Goal: Task Accomplishment & Management: Use online tool/utility

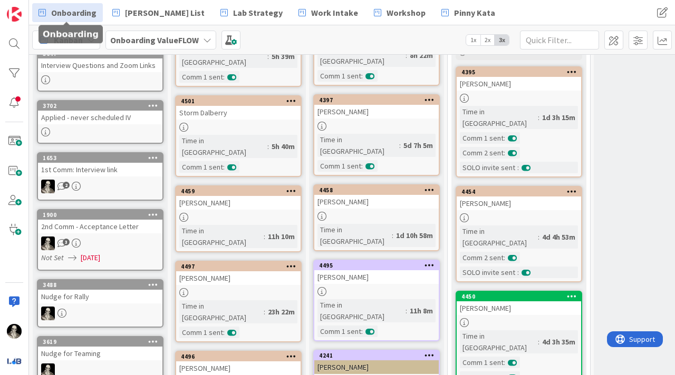
scroll to position [168, 0]
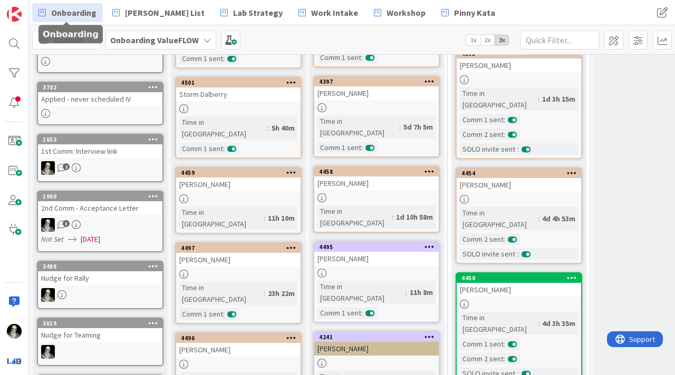
click at [251, 178] on div "[PERSON_NAME]" at bounding box center [238, 185] width 124 height 14
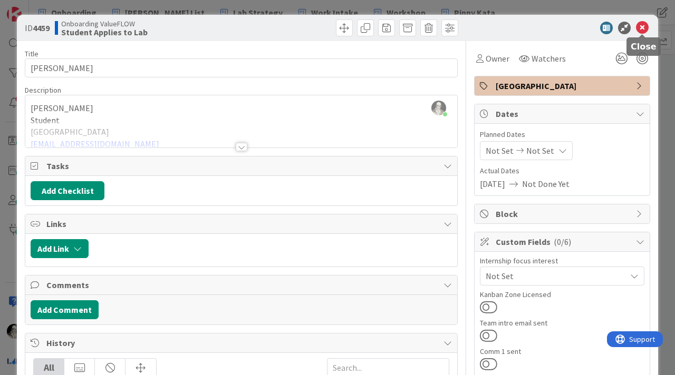
click at [641, 30] on icon at bounding box center [642, 28] width 13 height 13
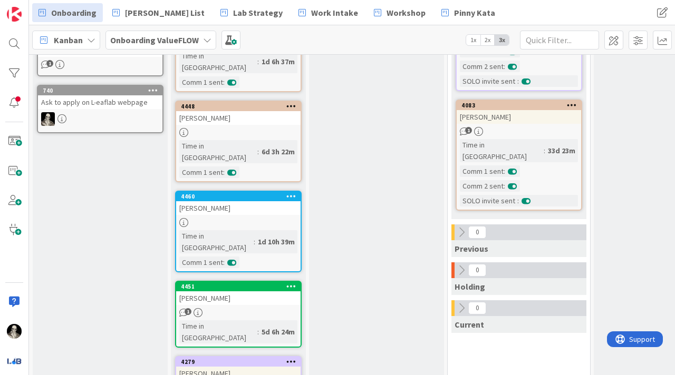
scroll to position [586, 0]
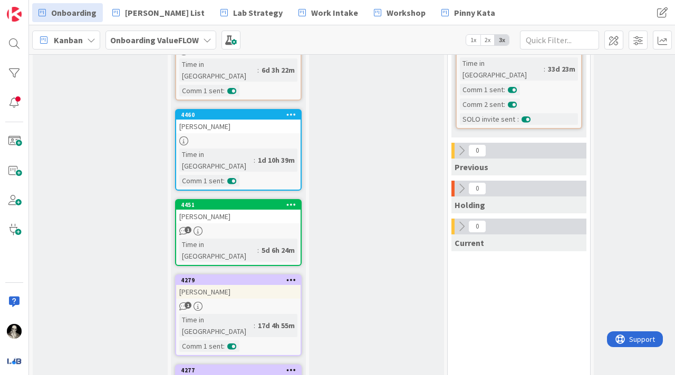
scroll to position [673, 0]
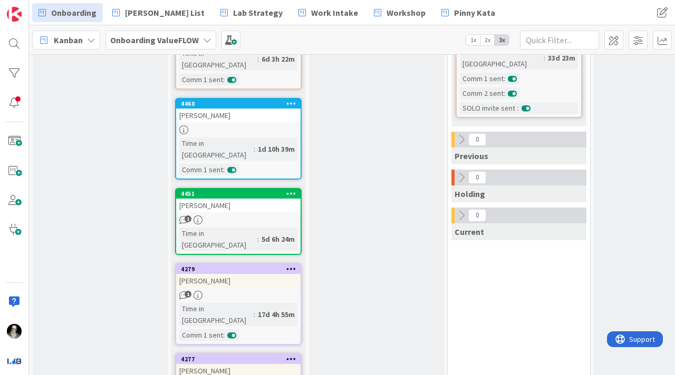
click at [270, 274] on div "[PERSON_NAME]" at bounding box center [238, 281] width 124 height 14
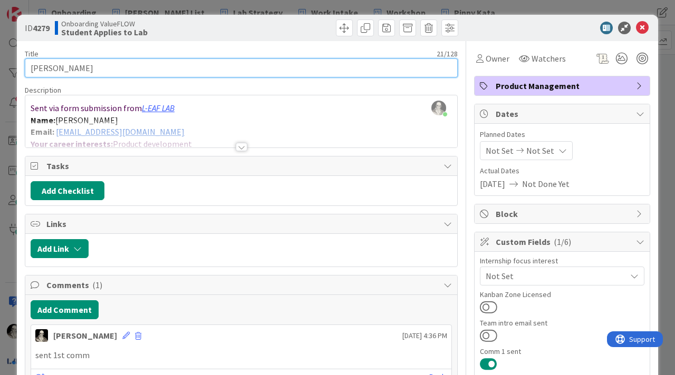
click at [52, 70] on input "[PERSON_NAME]" at bounding box center [241, 68] width 433 height 19
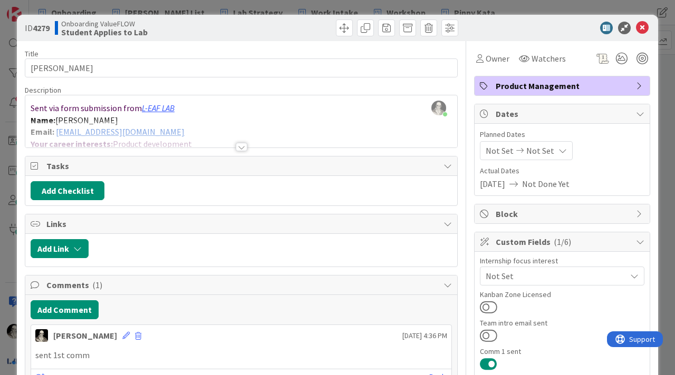
click at [151, 124] on div at bounding box center [241, 134] width 432 height 27
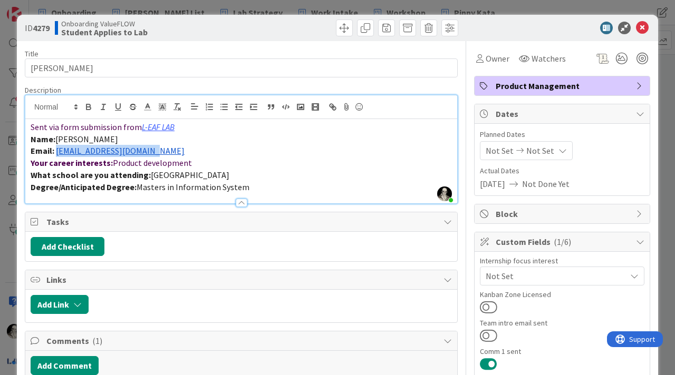
drag, startPoint x: 155, startPoint y: 156, endPoint x: 57, endPoint y: 152, distance: 97.6
click at [57, 152] on p "Email: [EMAIL_ADDRESS][DOMAIN_NAME]" at bounding box center [241, 151] width 421 height 12
copy link "[EMAIL_ADDRESS][DOMAIN_NAME]"
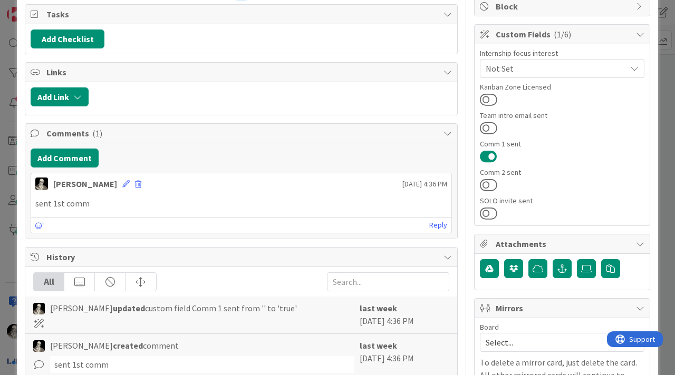
scroll to position [216, 0]
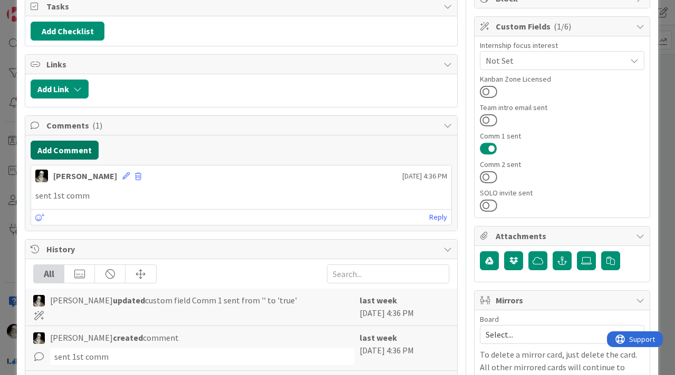
click at [82, 146] on button "Add Comment" at bounding box center [65, 150] width 68 height 19
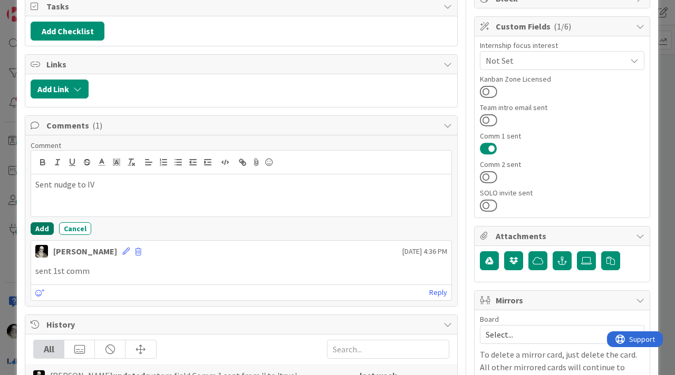
click at [41, 226] on button "Add" at bounding box center [42, 228] width 23 height 13
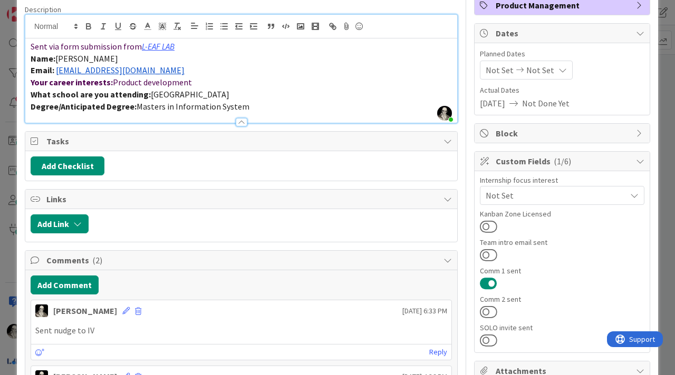
scroll to position [0, 0]
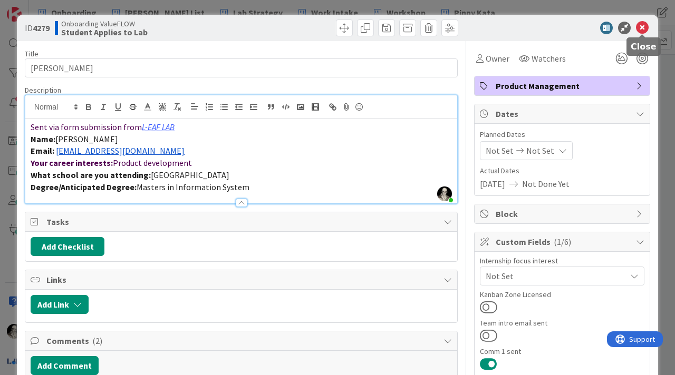
click at [645, 28] on icon at bounding box center [642, 28] width 13 height 13
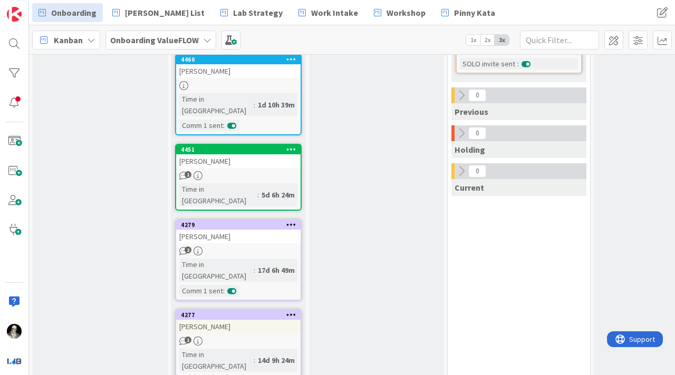
scroll to position [718, 0]
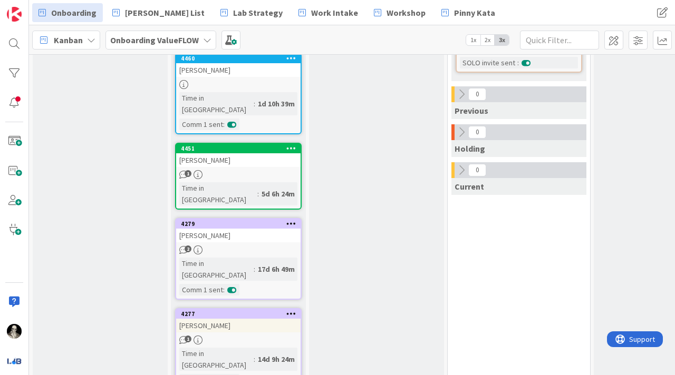
click at [256, 319] on div "[PERSON_NAME]" at bounding box center [238, 326] width 124 height 14
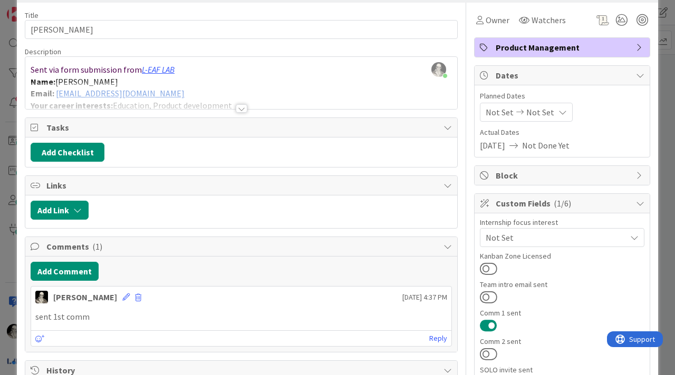
scroll to position [37, 0]
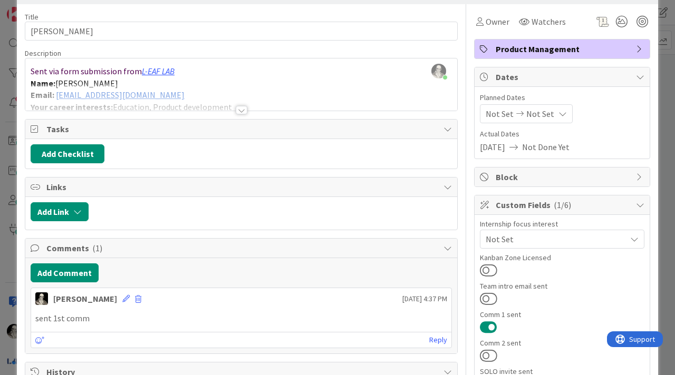
click at [245, 108] on div at bounding box center [242, 110] width 12 height 8
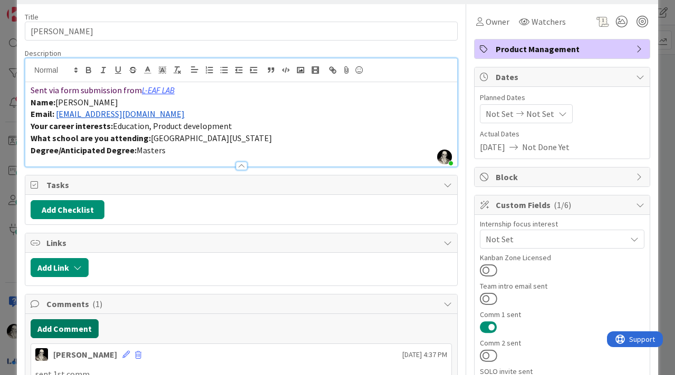
click at [78, 330] on button "Add Comment" at bounding box center [65, 328] width 68 height 19
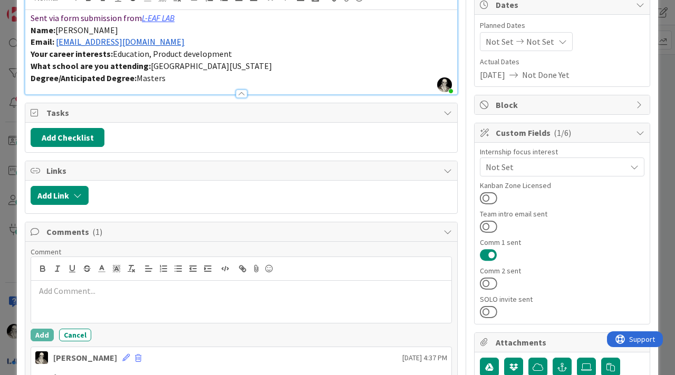
scroll to position [131, 0]
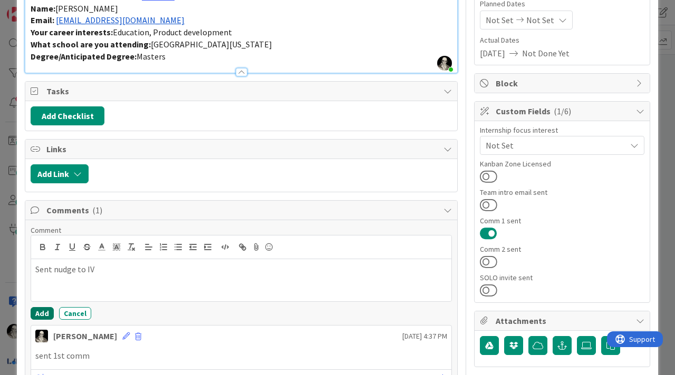
click at [41, 310] on button "Add" at bounding box center [42, 313] width 23 height 13
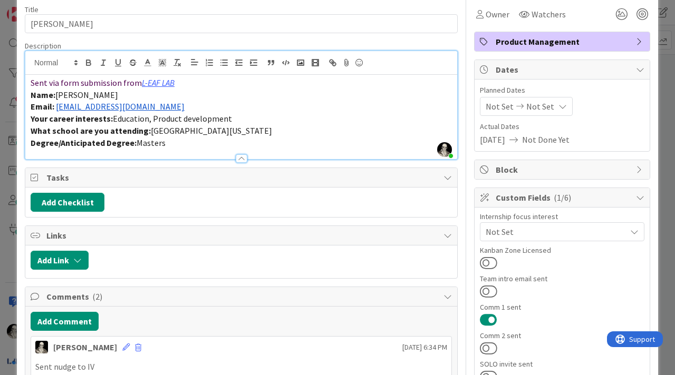
scroll to position [0, 0]
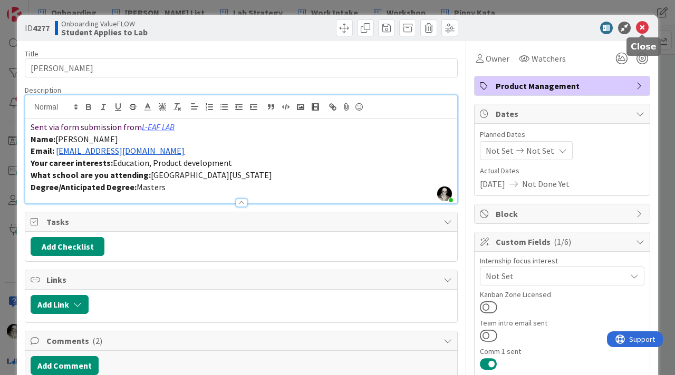
click at [642, 23] on icon at bounding box center [642, 28] width 13 height 13
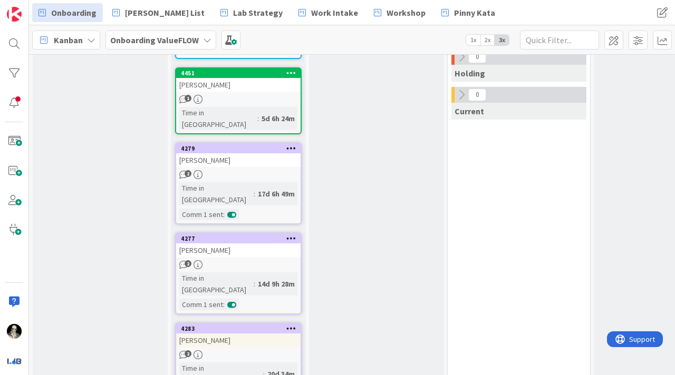
scroll to position [795, 0]
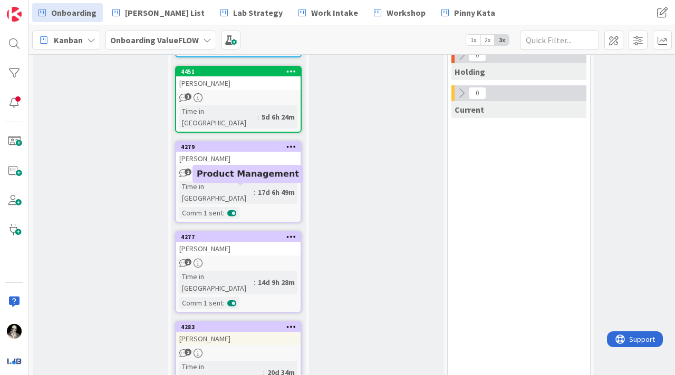
click at [273, 332] on div "[PERSON_NAME]" at bounding box center [238, 339] width 124 height 14
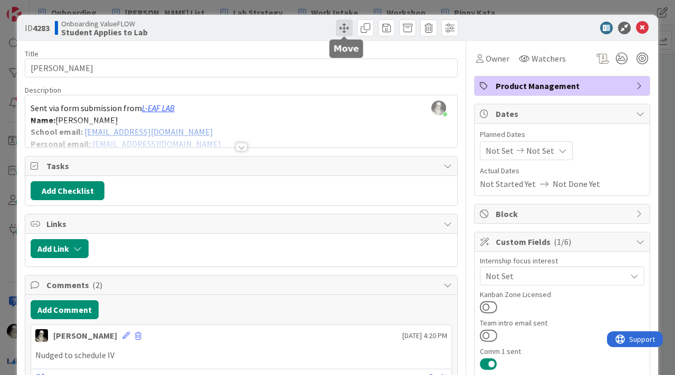
click at [341, 23] on span at bounding box center [344, 28] width 17 height 17
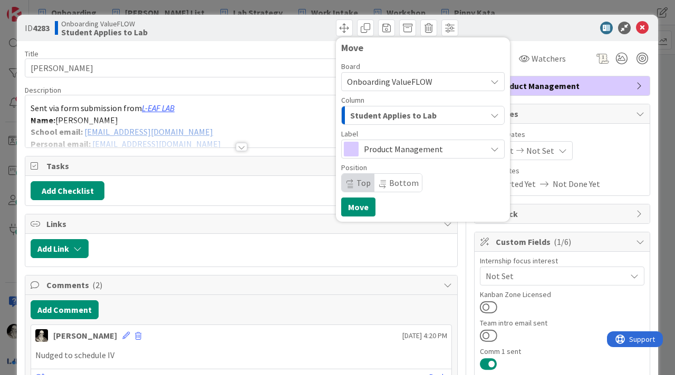
click at [392, 113] on span "Student Applies to Lab" at bounding box center [393, 116] width 86 height 14
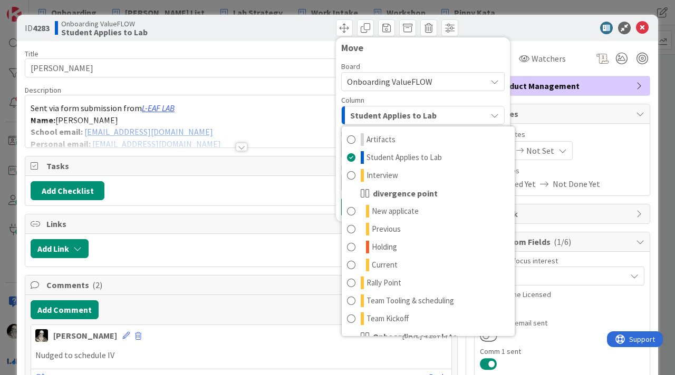
scroll to position [67, 0]
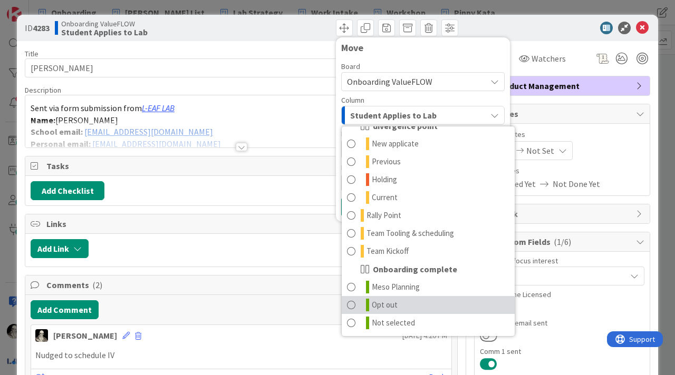
click at [354, 301] on span at bounding box center [351, 305] width 8 height 13
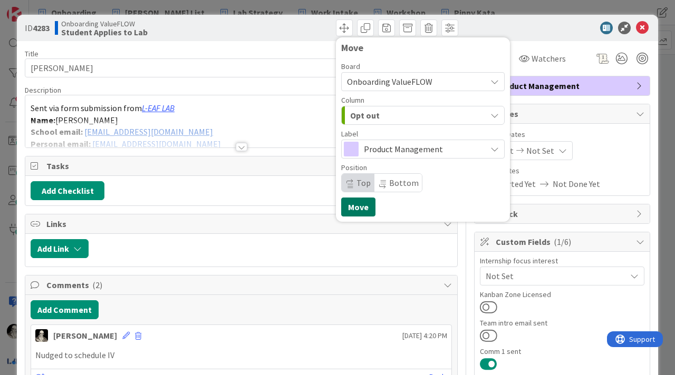
click at [356, 207] on button "Move" at bounding box center [358, 207] width 34 height 19
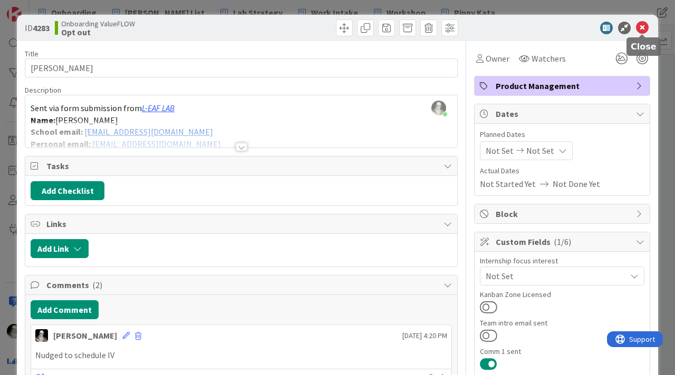
click at [643, 25] on icon at bounding box center [642, 28] width 13 height 13
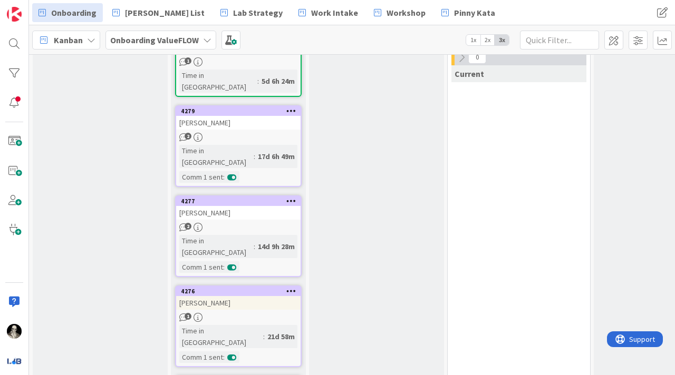
scroll to position [833, 0]
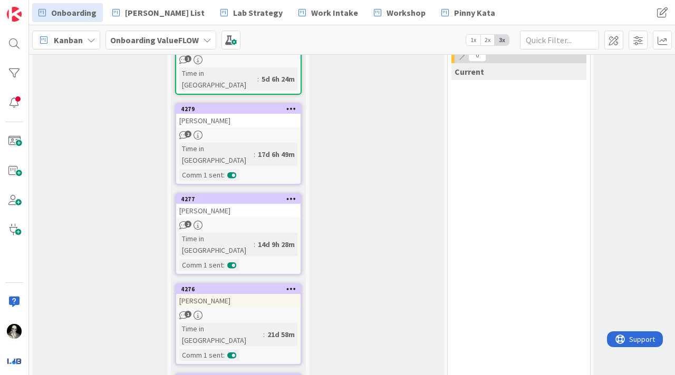
click at [271, 294] on div "[PERSON_NAME]" at bounding box center [238, 301] width 124 height 14
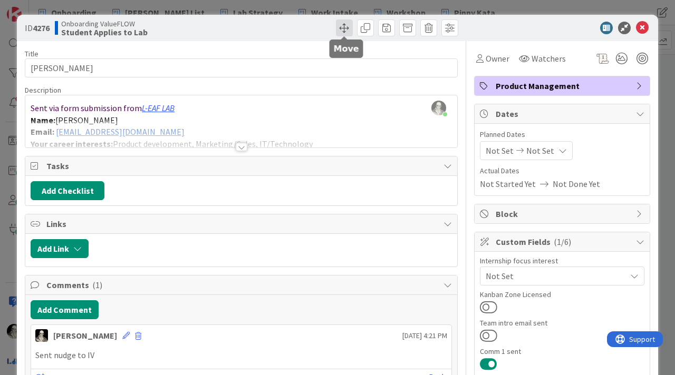
click at [345, 25] on span at bounding box center [344, 28] width 17 height 17
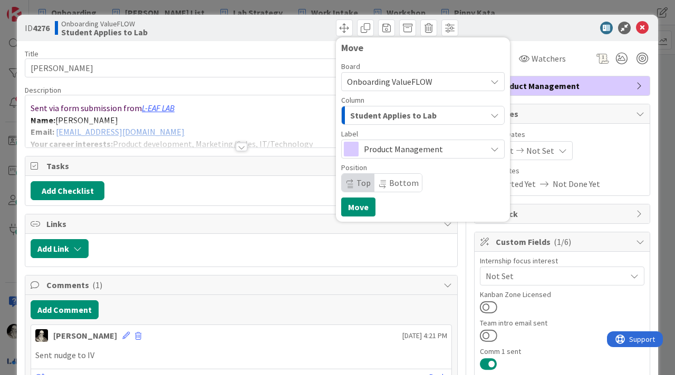
click at [389, 109] on span "Student Applies to Lab" at bounding box center [393, 116] width 86 height 14
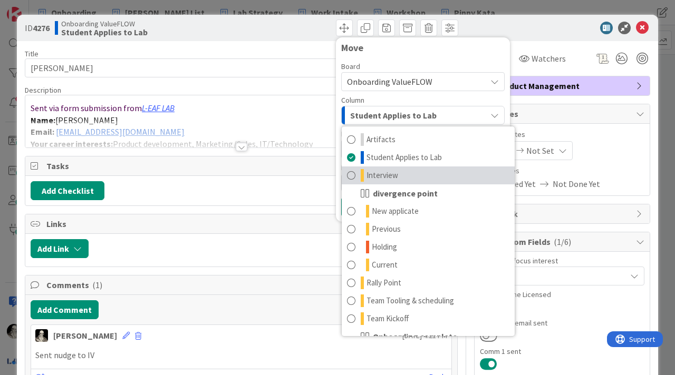
scroll to position [67, 0]
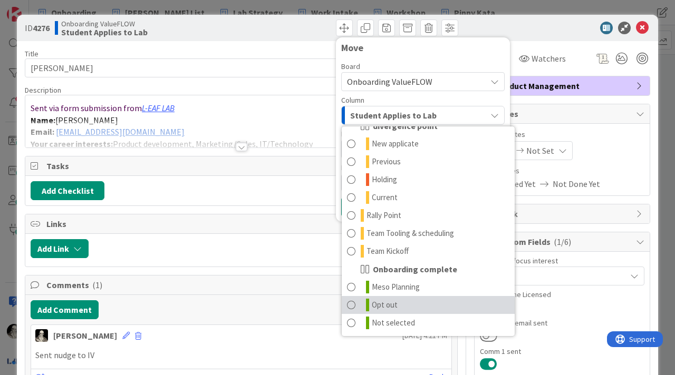
click at [348, 304] on span at bounding box center [351, 305] width 8 height 13
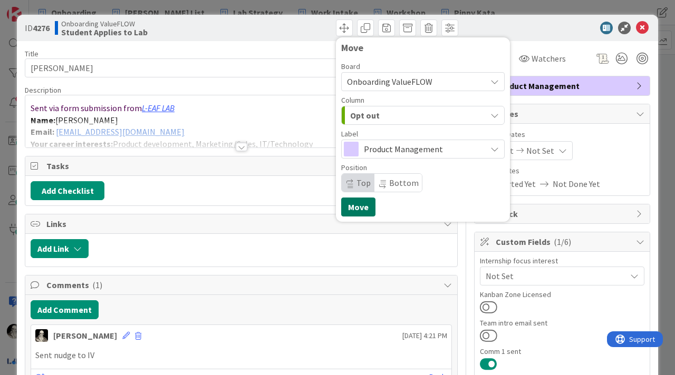
click at [355, 204] on button "Move" at bounding box center [358, 207] width 34 height 19
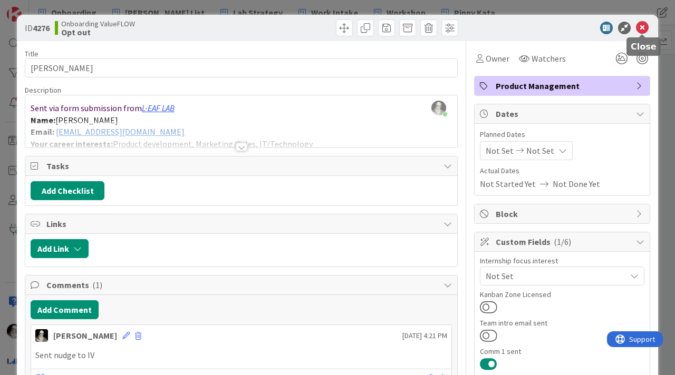
click at [644, 26] on icon at bounding box center [642, 28] width 13 height 13
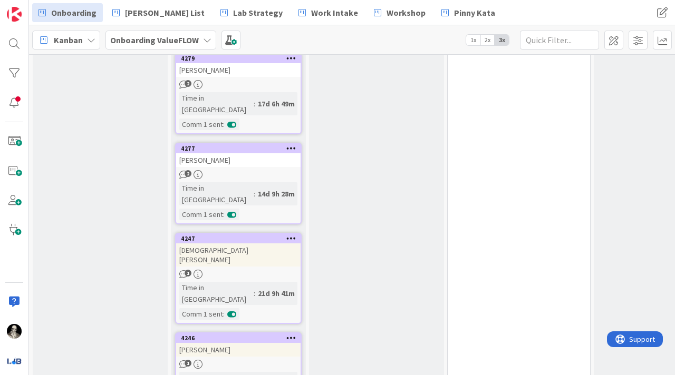
scroll to position [886, 0]
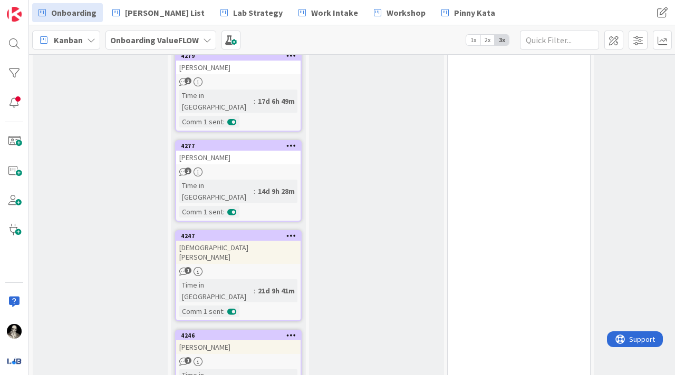
click at [273, 241] on div "[DEMOGRAPHIC_DATA][PERSON_NAME]" at bounding box center [238, 252] width 124 height 23
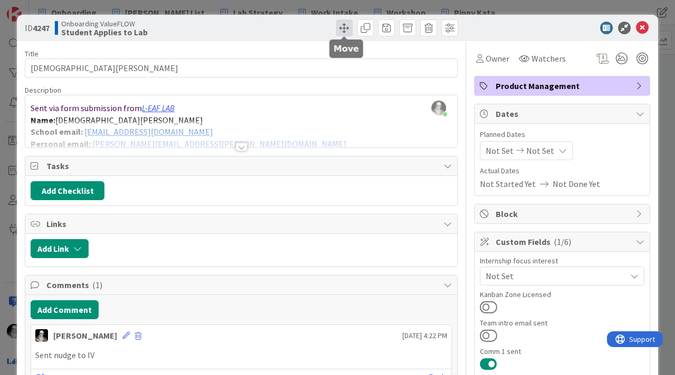
click at [341, 26] on span at bounding box center [344, 28] width 17 height 17
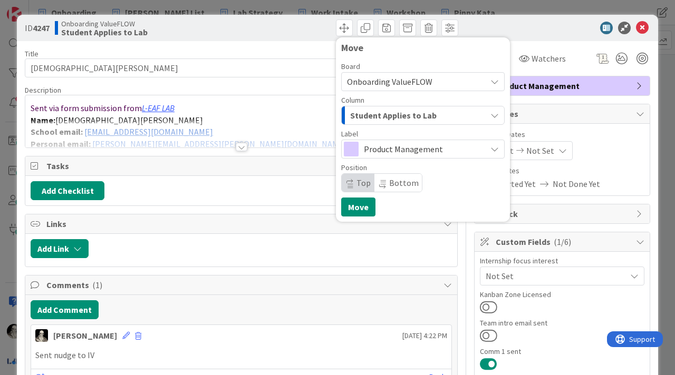
click at [360, 118] on span "Student Applies to Lab" at bounding box center [393, 116] width 86 height 14
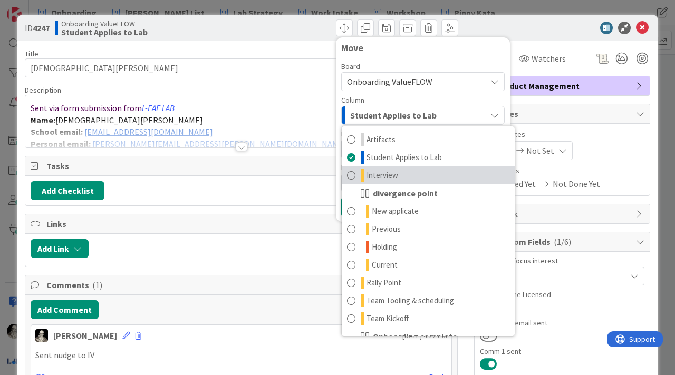
scroll to position [67, 0]
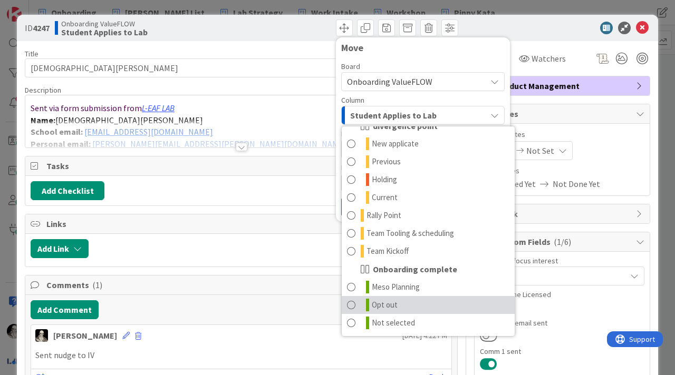
click at [352, 302] on span at bounding box center [351, 305] width 8 height 13
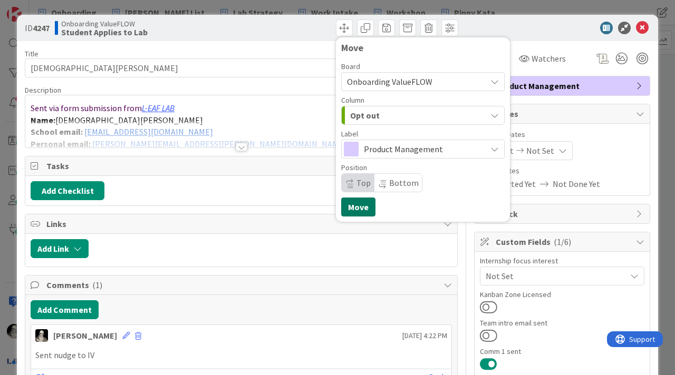
click at [356, 203] on button "Move" at bounding box center [358, 207] width 34 height 19
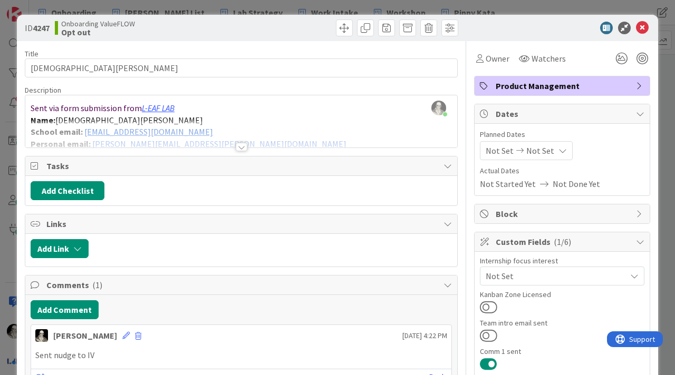
scroll to position [870, 0]
click at [645, 25] on icon at bounding box center [642, 28] width 13 height 13
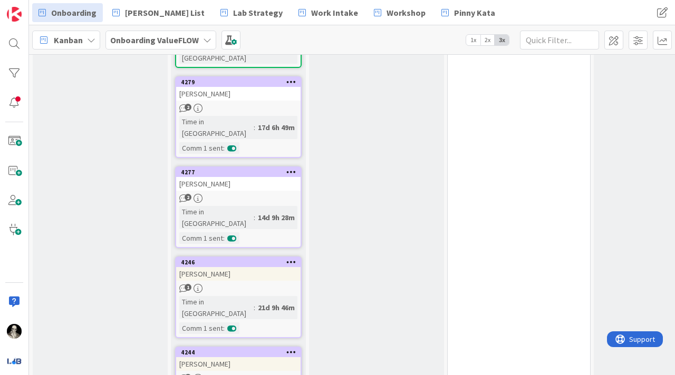
scroll to position [870, 0]
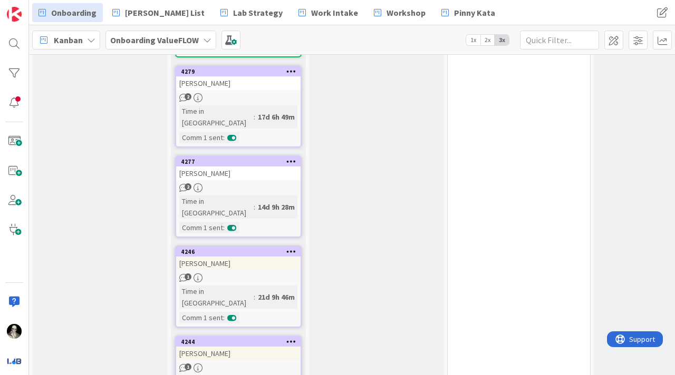
click at [267, 257] on div "[PERSON_NAME]" at bounding box center [238, 264] width 124 height 14
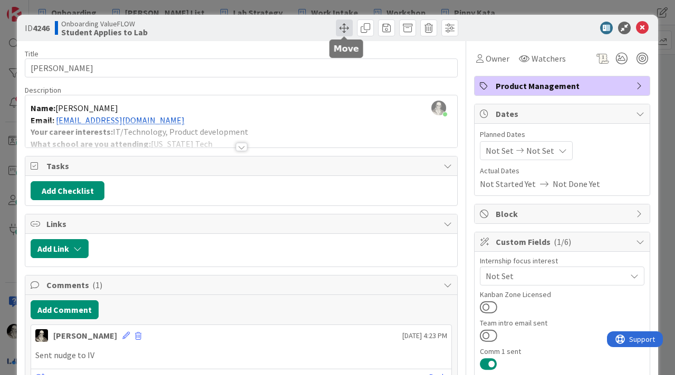
click at [345, 26] on span at bounding box center [344, 28] width 17 height 17
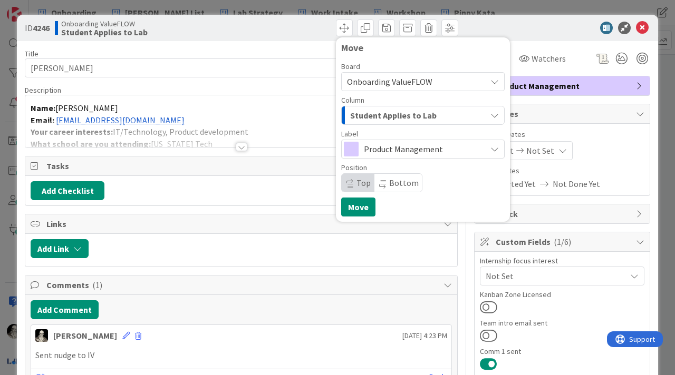
click at [384, 117] on span "Student Applies to Lab" at bounding box center [393, 116] width 86 height 14
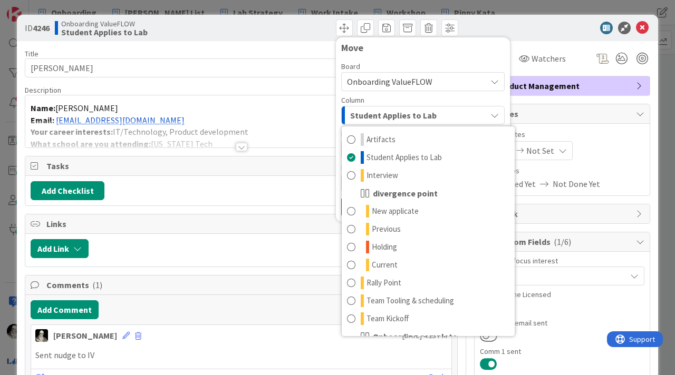
scroll to position [67, 0]
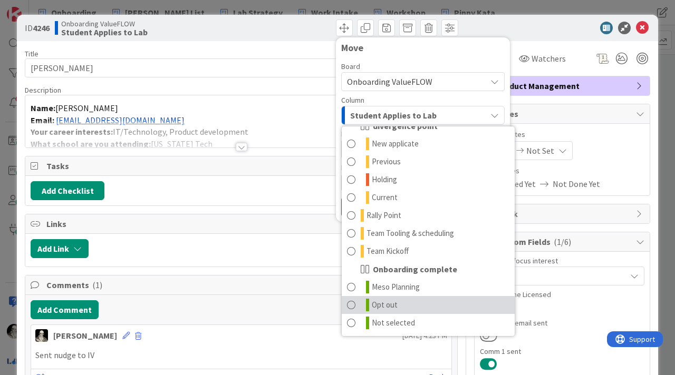
click at [351, 303] on span at bounding box center [351, 305] width 8 height 13
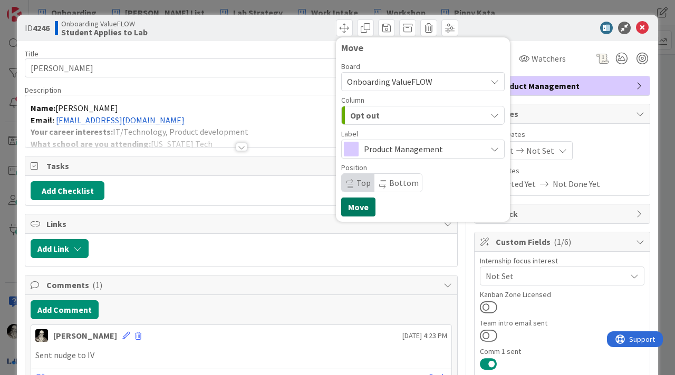
click at [352, 199] on button "Move" at bounding box center [358, 207] width 34 height 19
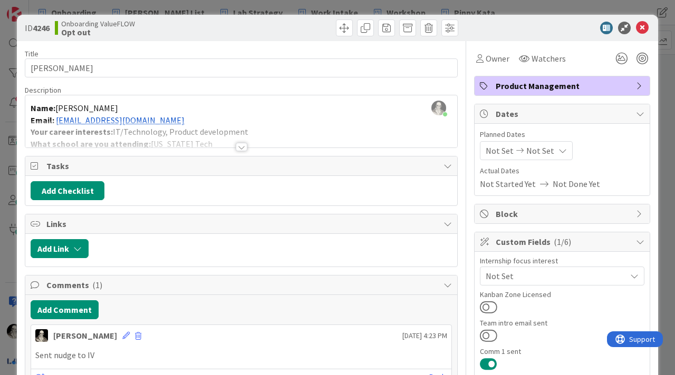
scroll to position [792, 0]
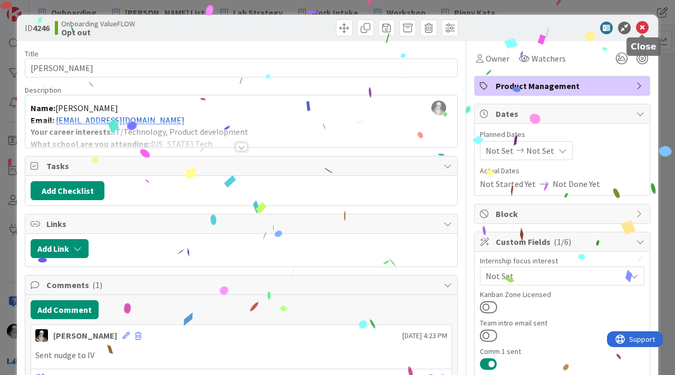
click at [644, 26] on icon at bounding box center [642, 28] width 13 height 13
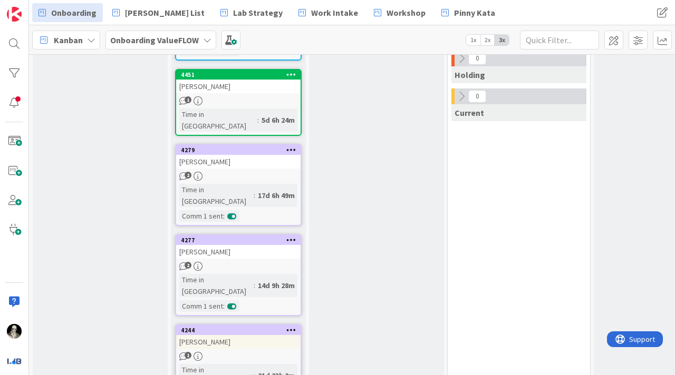
click at [265, 335] on div "[PERSON_NAME]" at bounding box center [238, 342] width 124 height 14
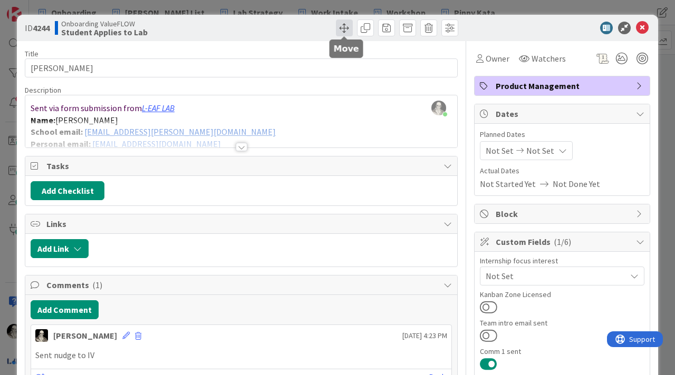
click at [345, 25] on span at bounding box center [344, 28] width 17 height 17
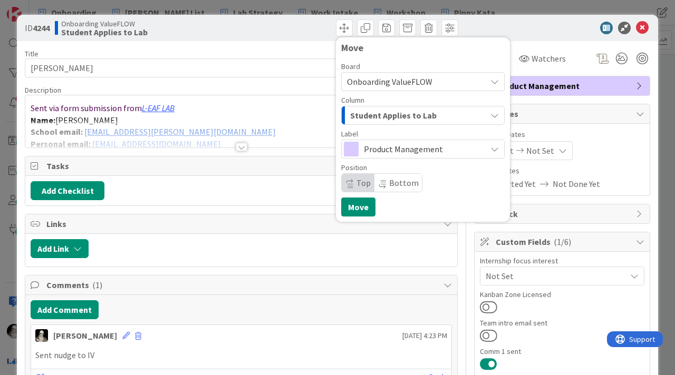
click at [389, 113] on span "Student Applies to Lab" at bounding box center [393, 116] width 86 height 14
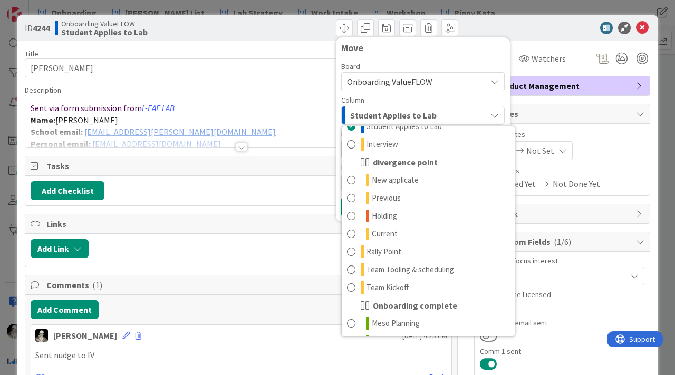
scroll to position [67, 0]
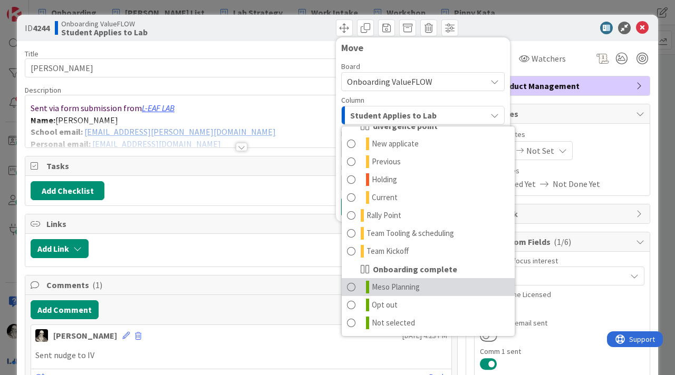
click at [352, 284] on span at bounding box center [351, 287] width 8 height 13
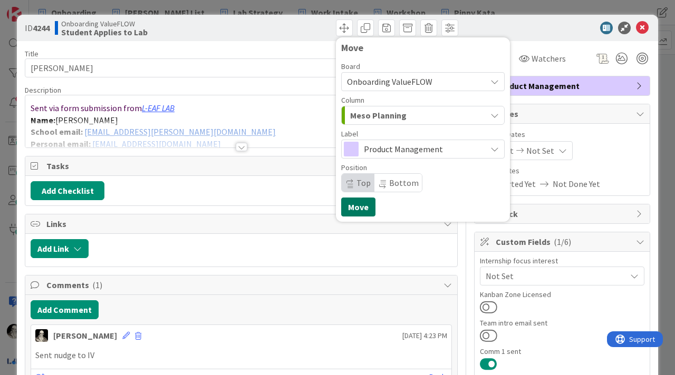
click at [361, 200] on button "Move" at bounding box center [358, 207] width 34 height 19
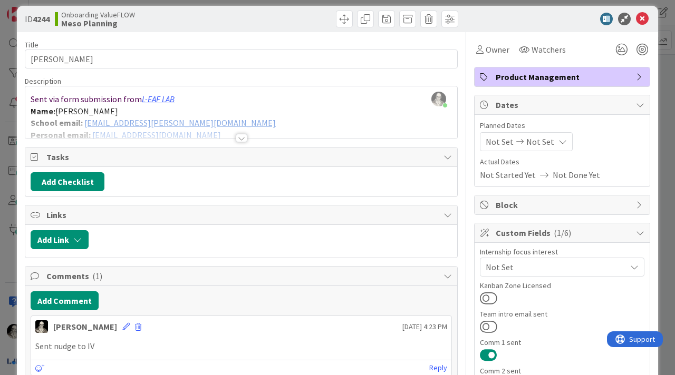
scroll to position [0, 0]
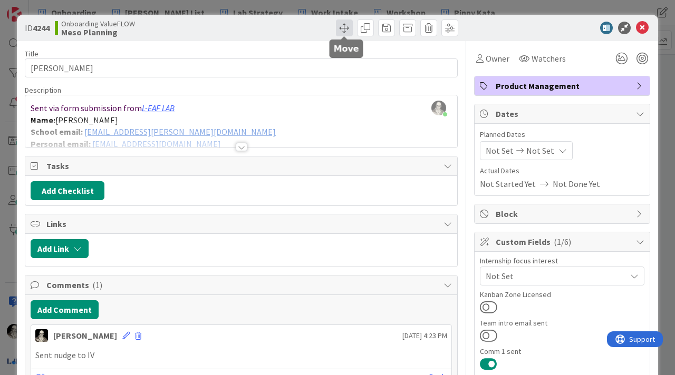
click at [340, 24] on span at bounding box center [344, 28] width 17 height 17
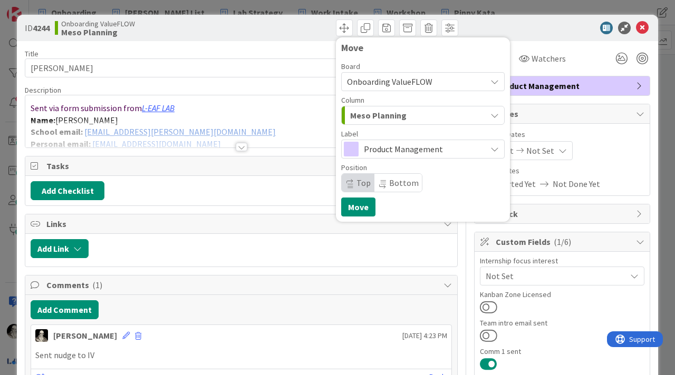
click at [360, 111] on span "Meso Planning" at bounding box center [378, 116] width 56 height 14
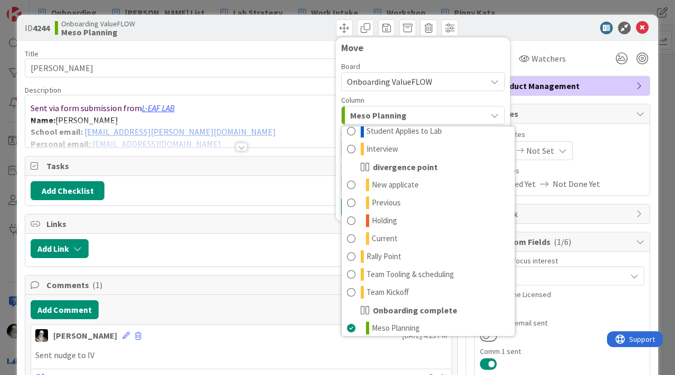
scroll to position [67, 0]
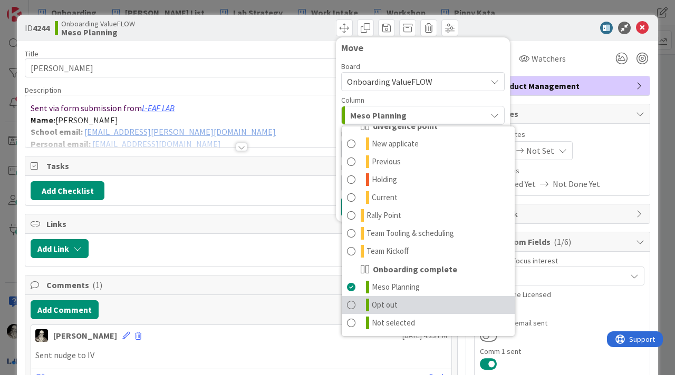
click at [351, 302] on span at bounding box center [351, 305] width 8 height 13
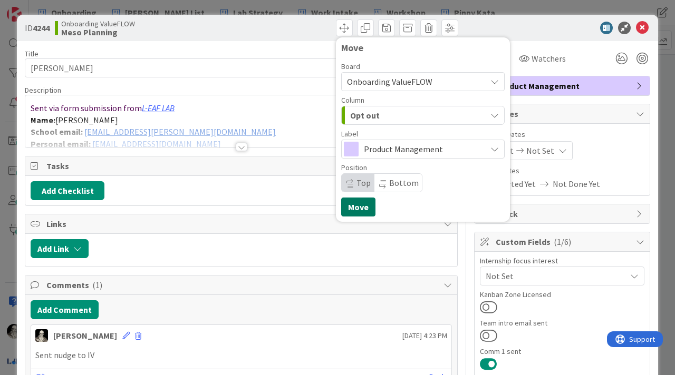
click at [357, 204] on button "Move" at bounding box center [358, 207] width 34 height 19
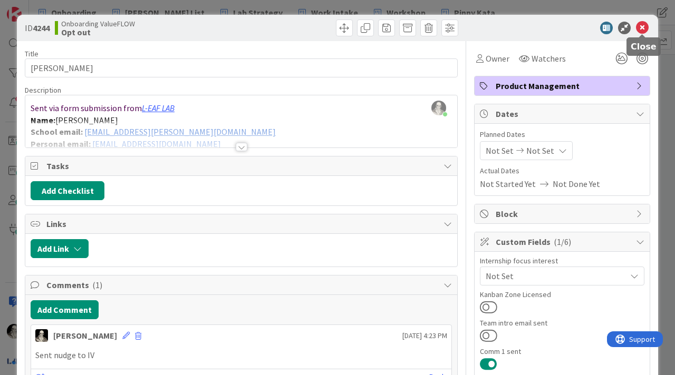
click at [642, 24] on icon at bounding box center [642, 28] width 13 height 13
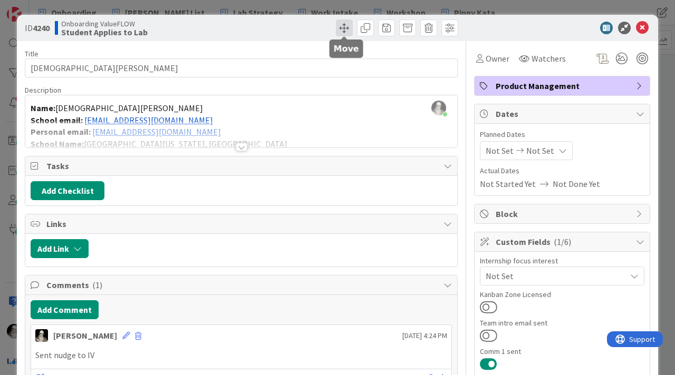
click at [342, 27] on span at bounding box center [344, 28] width 17 height 17
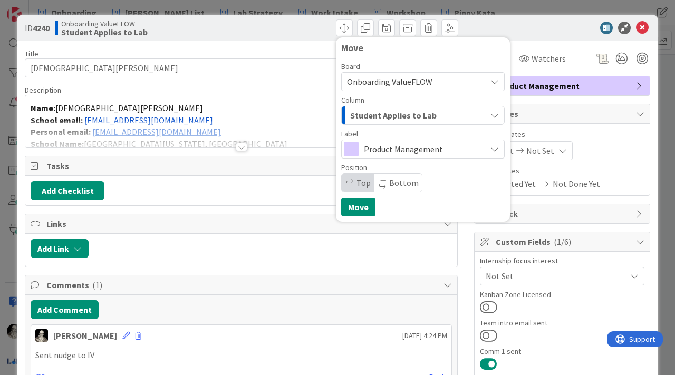
click at [386, 114] on span "Student Applies to Lab" at bounding box center [393, 116] width 86 height 14
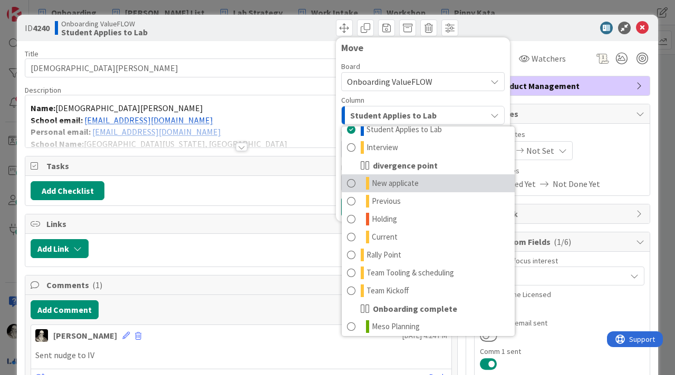
scroll to position [67, 0]
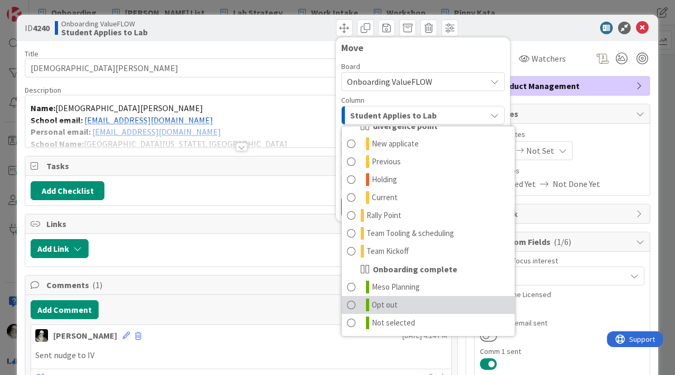
click at [352, 304] on span at bounding box center [351, 305] width 8 height 13
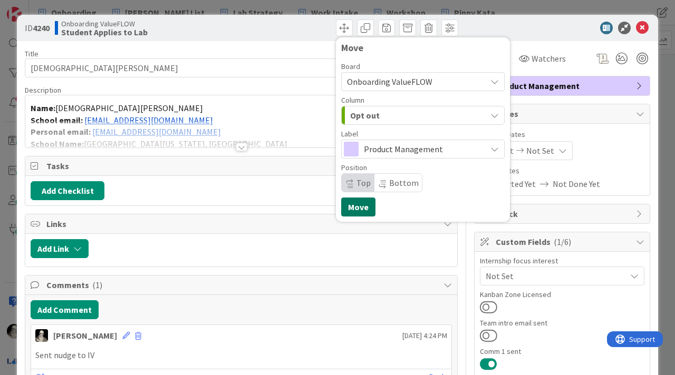
click at [357, 209] on button "Move" at bounding box center [358, 207] width 34 height 19
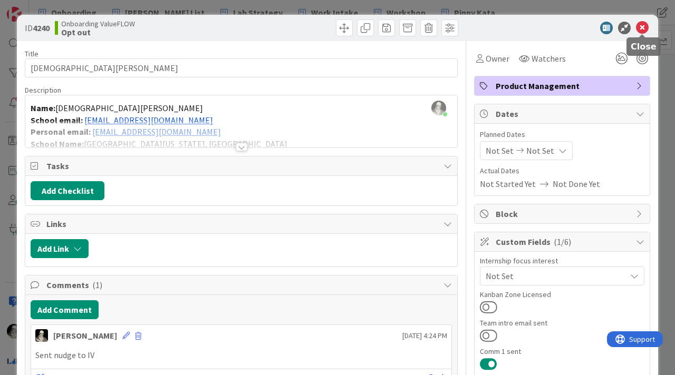
click at [643, 26] on icon at bounding box center [642, 28] width 13 height 13
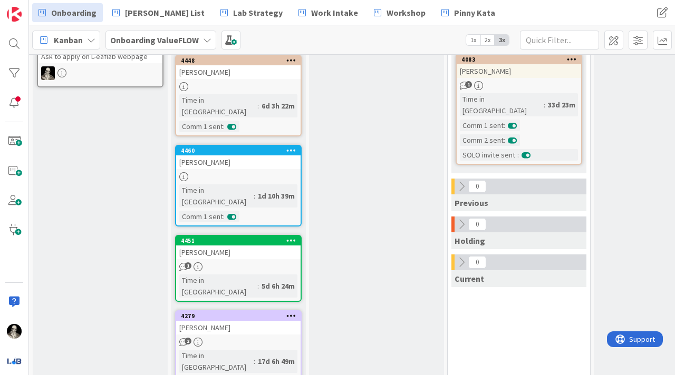
scroll to position [635, 0]
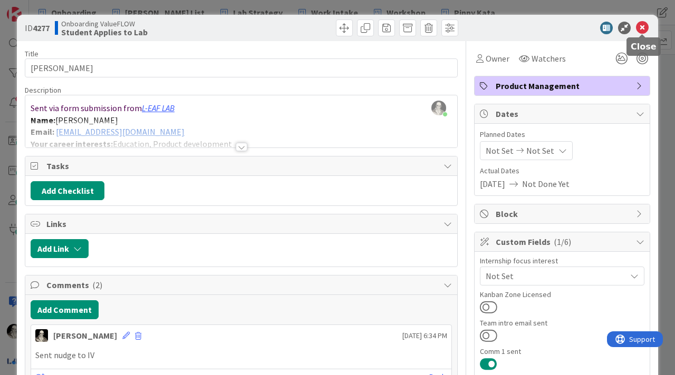
click at [645, 28] on icon at bounding box center [642, 28] width 13 height 13
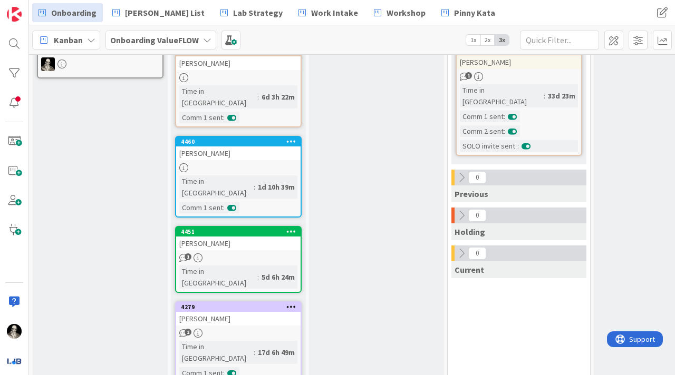
click at [258, 312] on div "[PERSON_NAME]" at bounding box center [238, 319] width 124 height 14
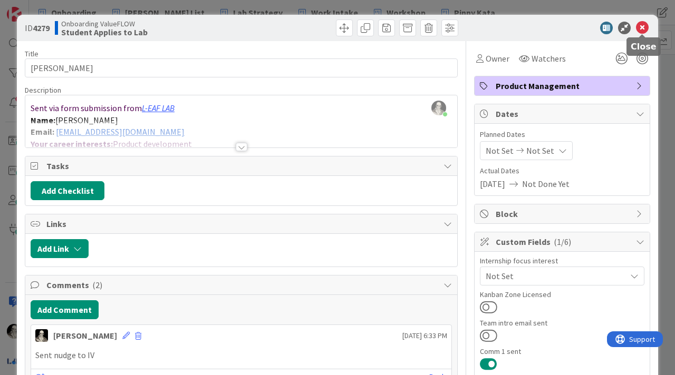
click at [646, 27] on icon at bounding box center [642, 28] width 13 height 13
click at [645, 26] on icon at bounding box center [642, 28] width 13 height 13
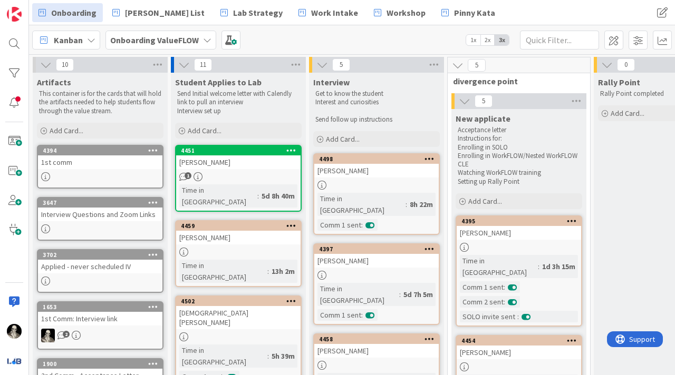
click at [244, 169] on link "4451 [PERSON_NAME] 1 Time in [GEOGRAPHIC_DATA] : 5d 8h 40m" at bounding box center [238, 178] width 127 height 67
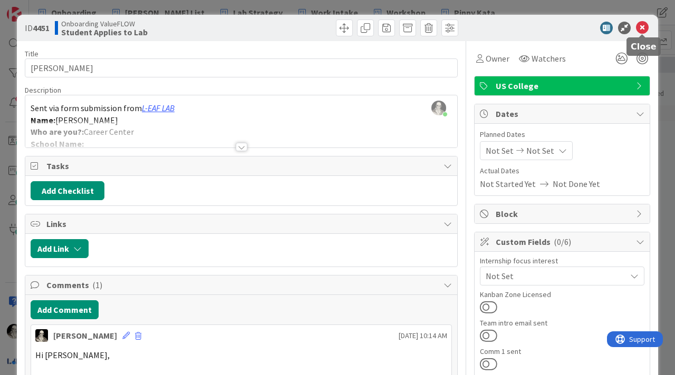
click at [645, 25] on icon at bounding box center [642, 28] width 13 height 13
